Goal: Task Accomplishment & Management: Manage account settings

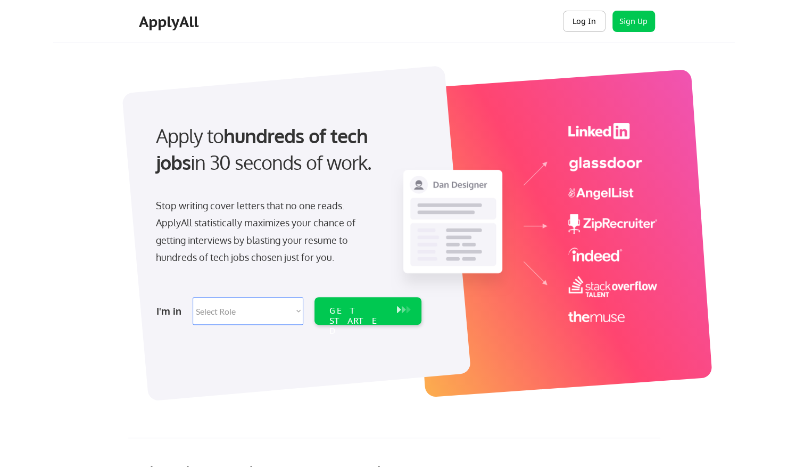
click at [573, 20] on button "Log In" at bounding box center [584, 21] width 43 height 21
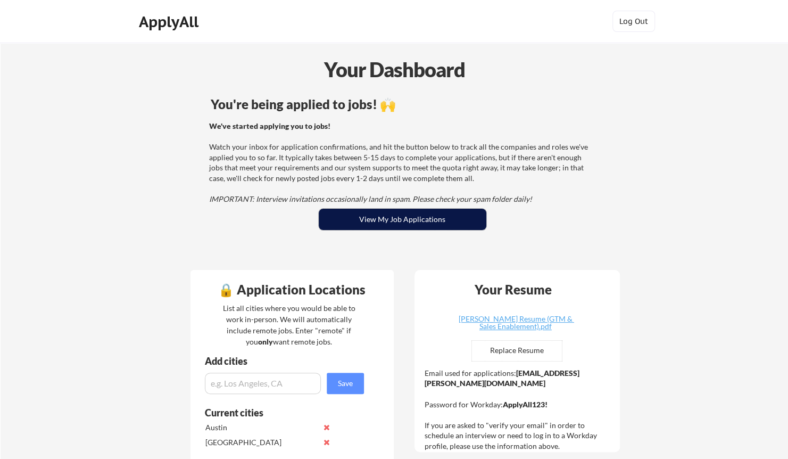
click at [398, 220] on button "View My Job Applications" at bounding box center [403, 219] width 168 height 21
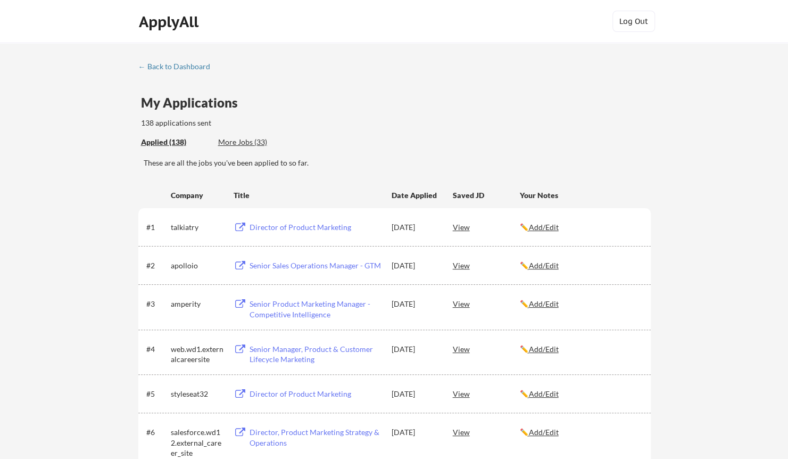
click at [236, 144] on div "More Jobs (33)" at bounding box center [257, 142] width 78 height 11
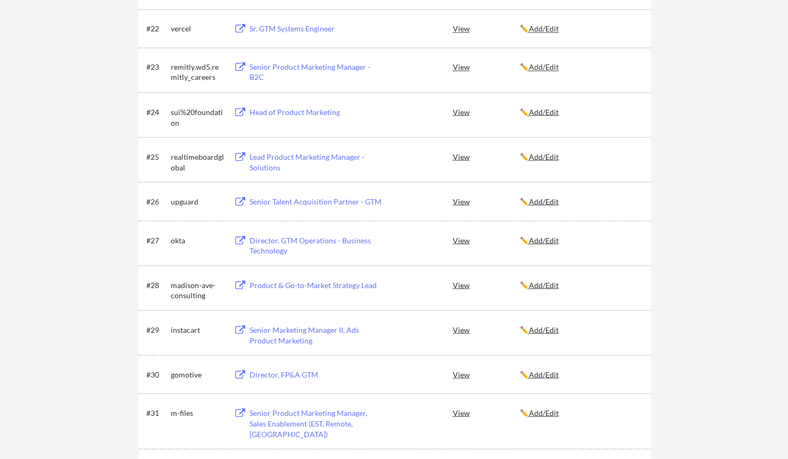
scroll to position [1090, 0]
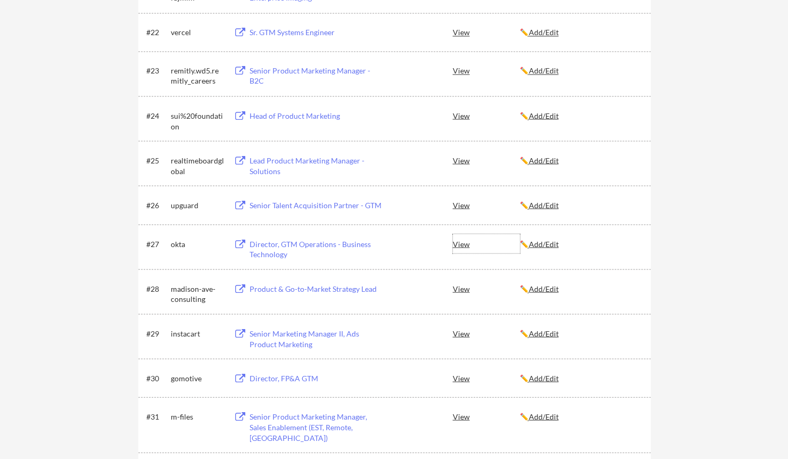
drag, startPoint x: 288, startPoint y: 247, endPoint x: 464, endPoint y: 239, distance: 175.8
click at [464, 239] on div "View" at bounding box center [486, 243] width 67 height 19
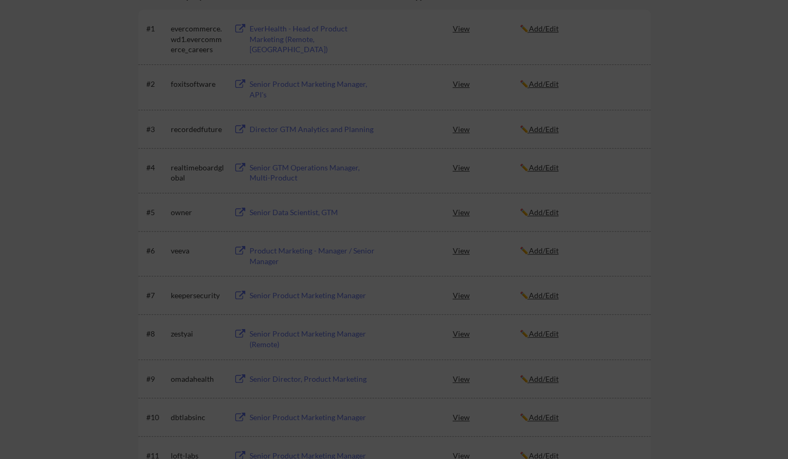
scroll to position [278, 0]
click at [769, 131] on div at bounding box center [394, 229] width 788 height 459
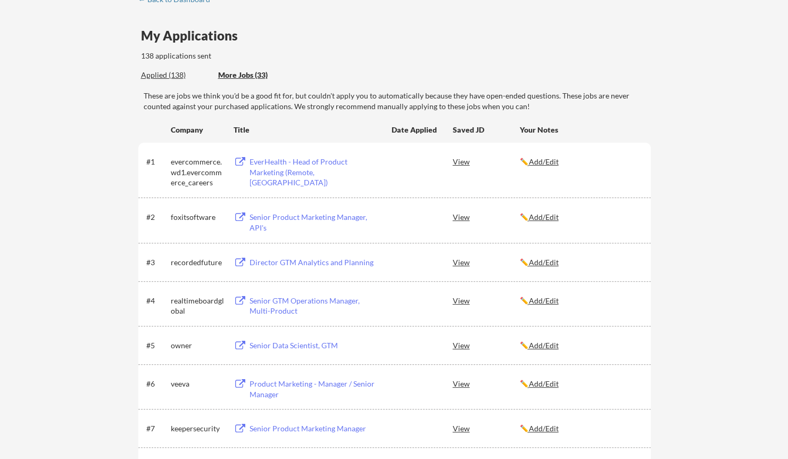
scroll to position [67, 0]
click at [159, 78] on div "Applied (138)" at bounding box center [175, 75] width 69 height 11
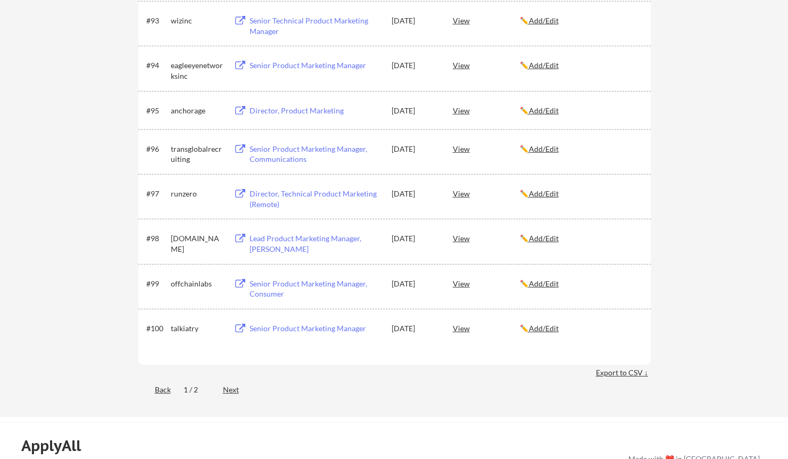
scroll to position [4135, 0]
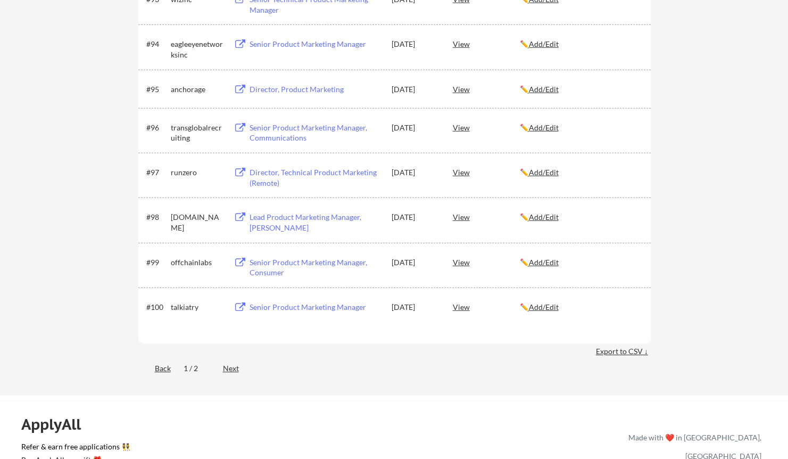
click at [628, 354] on div "Export to CSV ↓" at bounding box center [623, 351] width 55 height 11
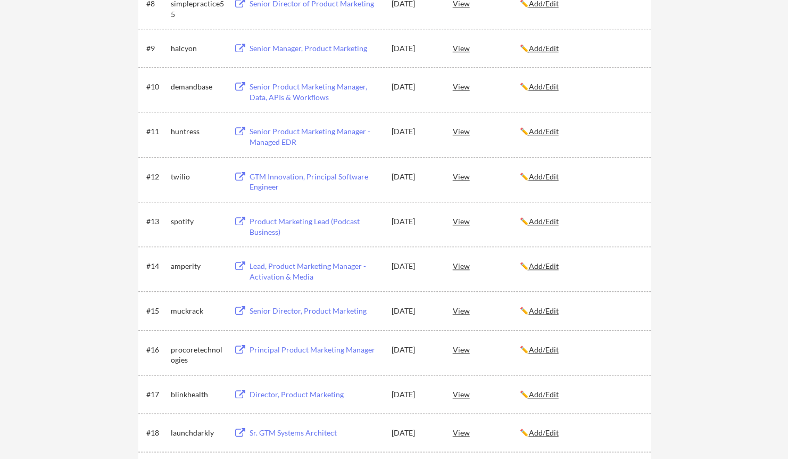
scroll to position [0, 0]
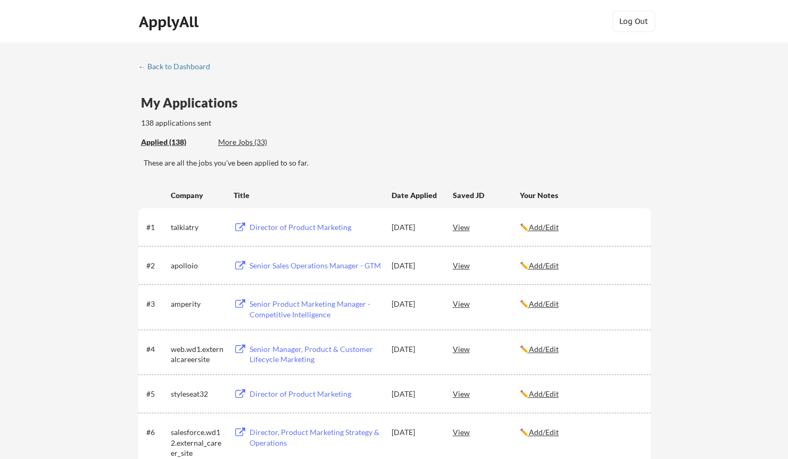
click at [239, 140] on div "More Jobs (33)" at bounding box center [257, 142] width 78 height 11
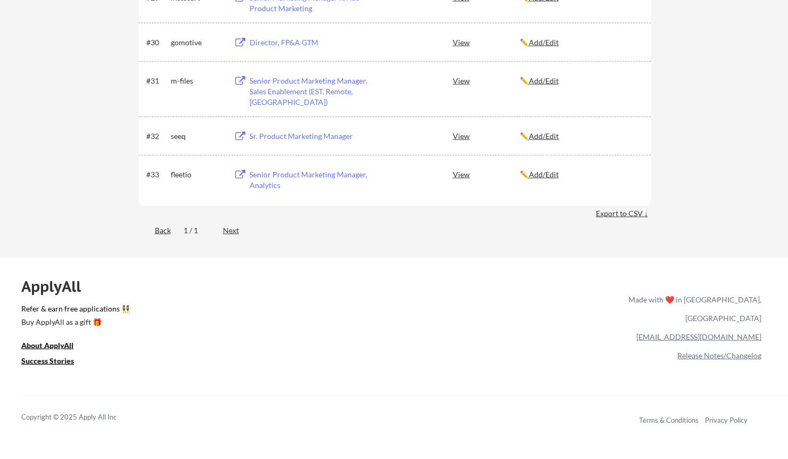
scroll to position [1423, 0]
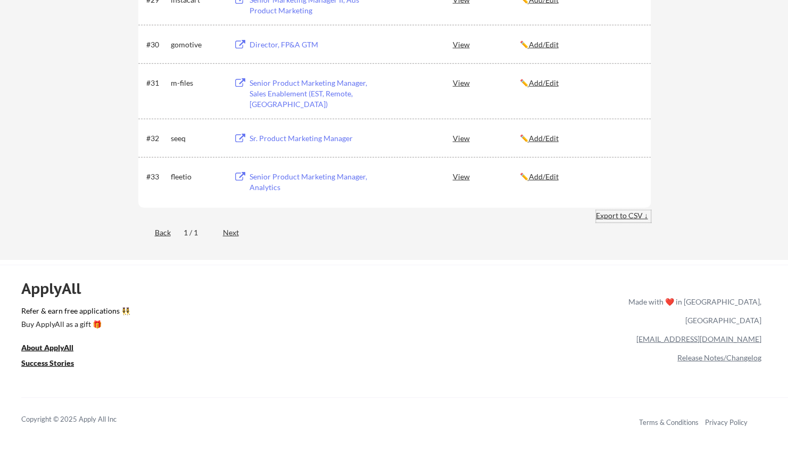
click at [636, 214] on div "Export to CSV ↓" at bounding box center [623, 215] width 55 height 11
